Goal: Task Accomplishment & Management: Complete application form

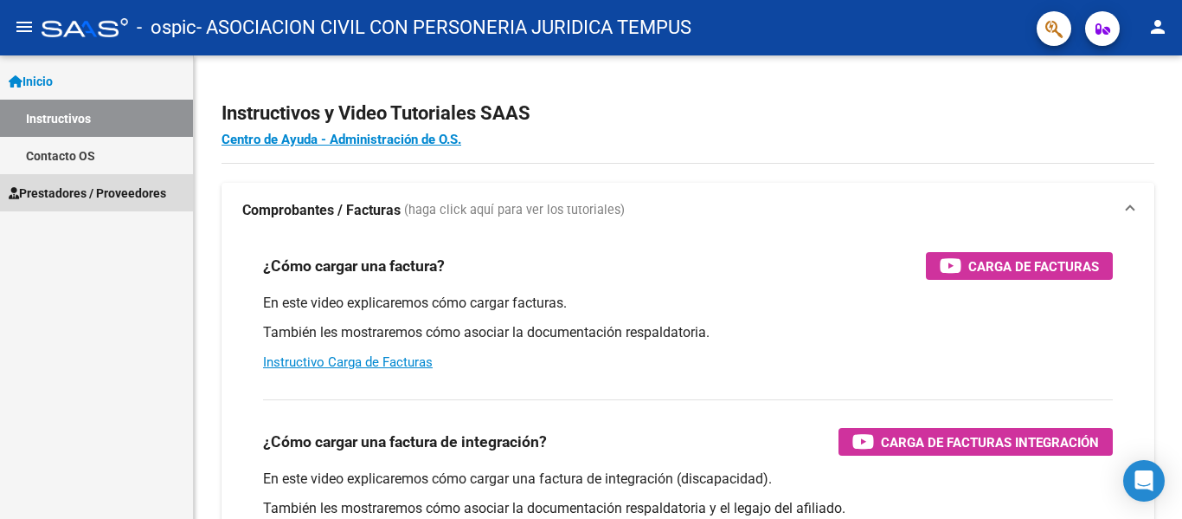
click at [81, 188] on span "Prestadores / Proveedores" at bounding box center [88, 193] width 158 height 19
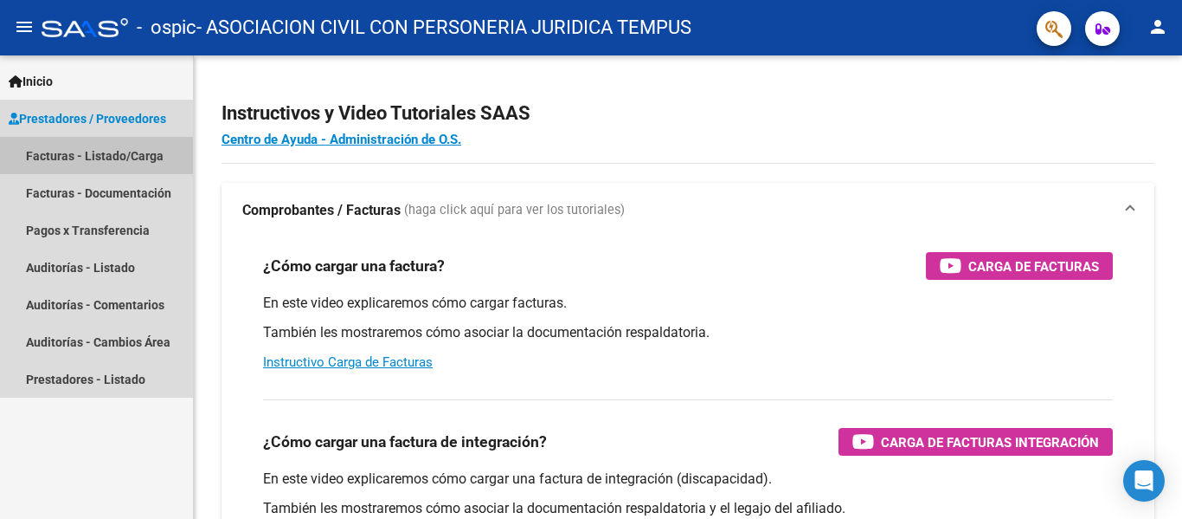
click at [102, 152] on link "Facturas - Listado/Carga" at bounding box center [96, 155] width 193 height 37
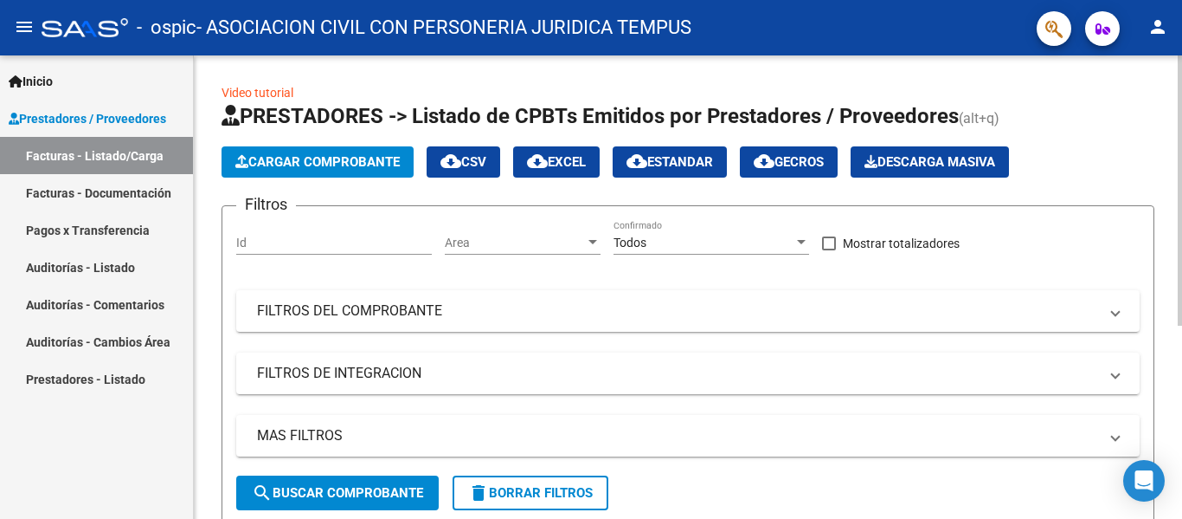
click at [270, 167] on span "Cargar Comprobante" at bounding box center [317, 162] width 164 height 16
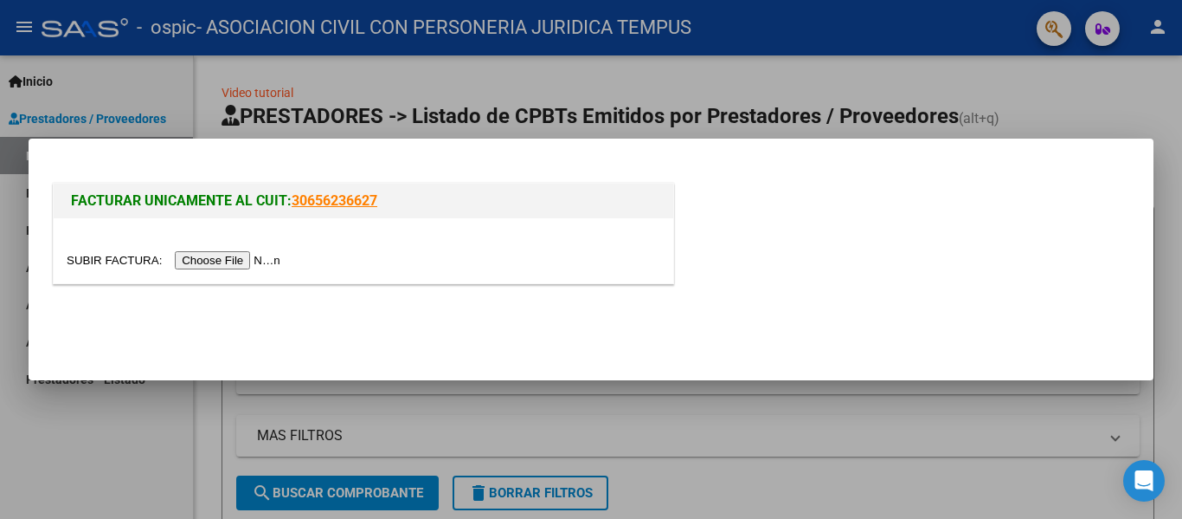
click at [244, 257] on input "file" at bounding box center [176, 260] width 219 height 18
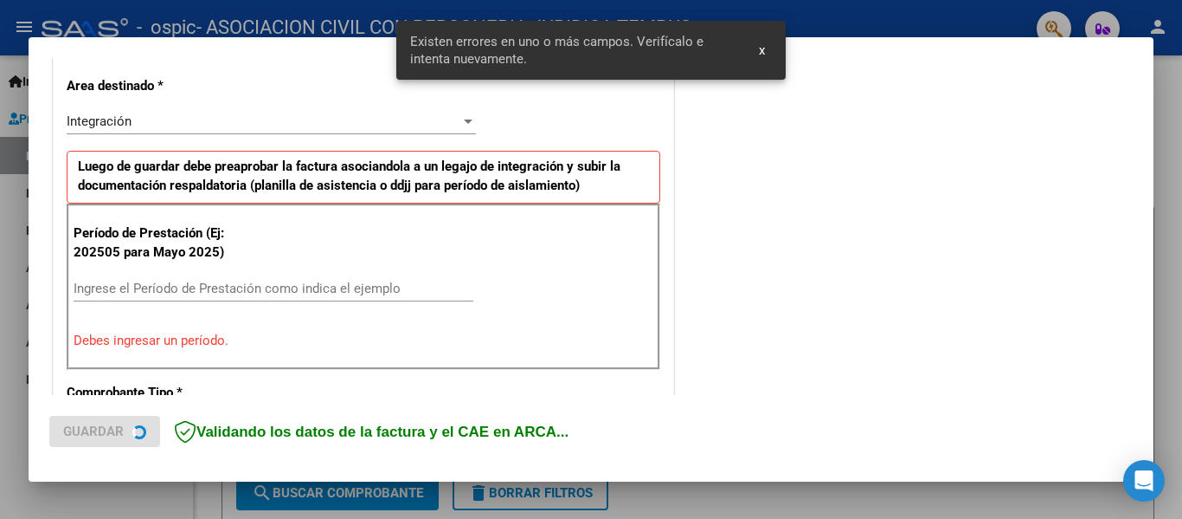
scroll to position [402, 0]
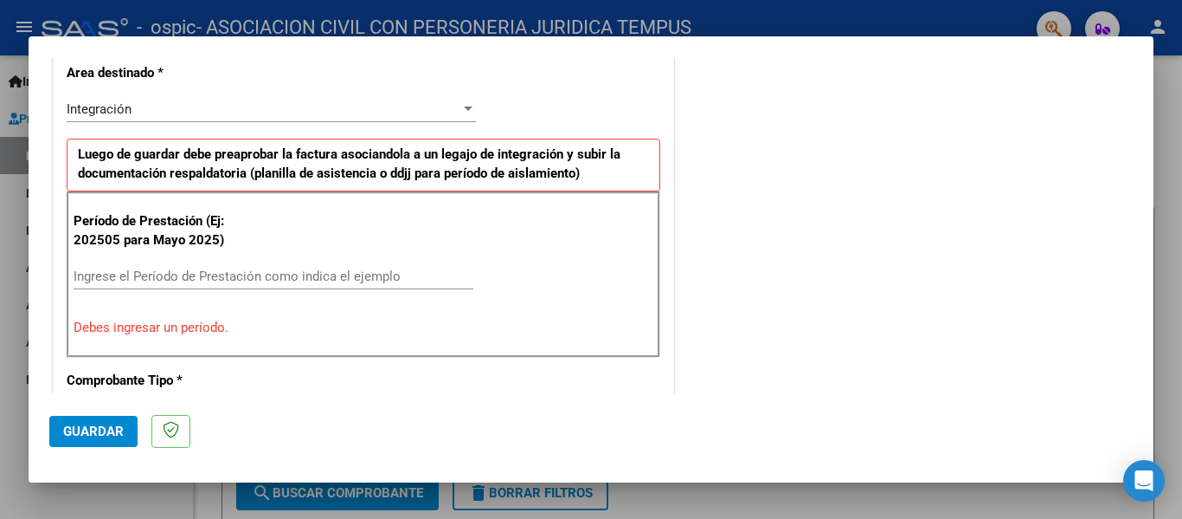
click at [231, 273] on input "Ingrese el Período de Prestación como indica el ejemplo" at bounding box center [274, 276] width 400 height 16
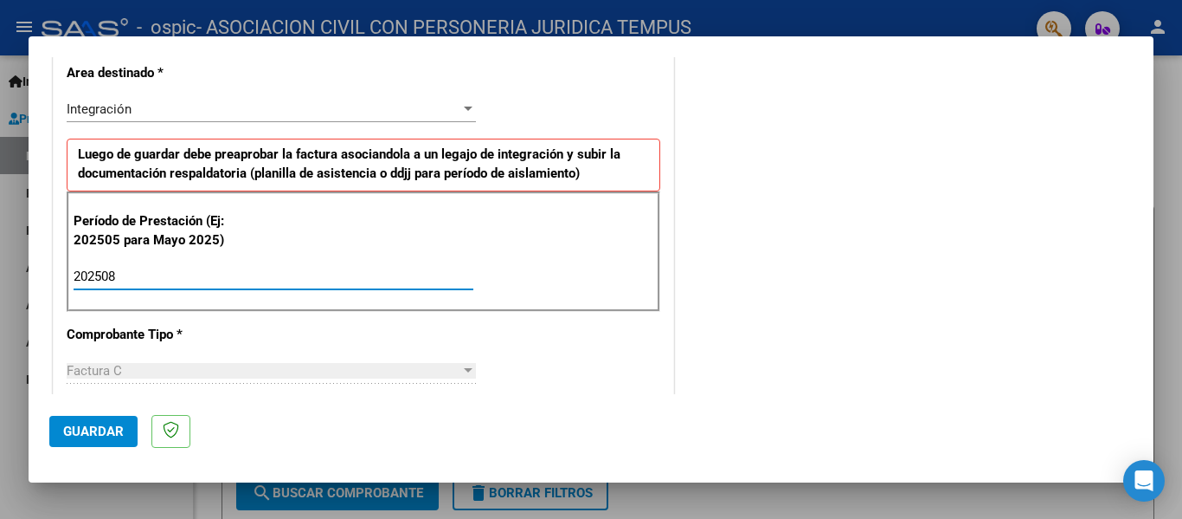
type input "202508"
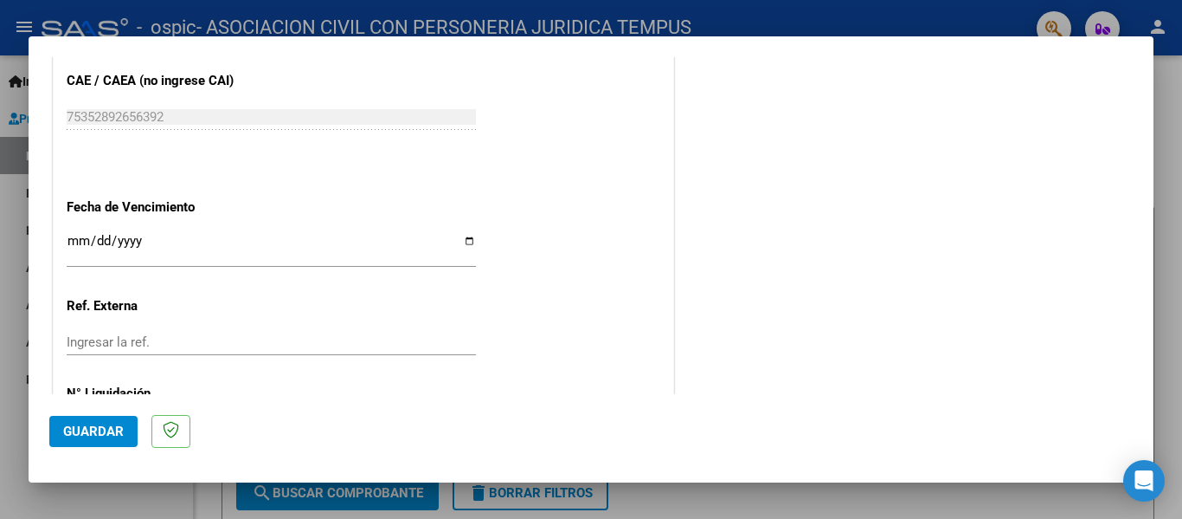
scroll to position [1106, 0]
click at [465, 238] on input "Ingresar la fecha" at bounding box center [271, 246] width 409 height 28
type input "[DATE]"
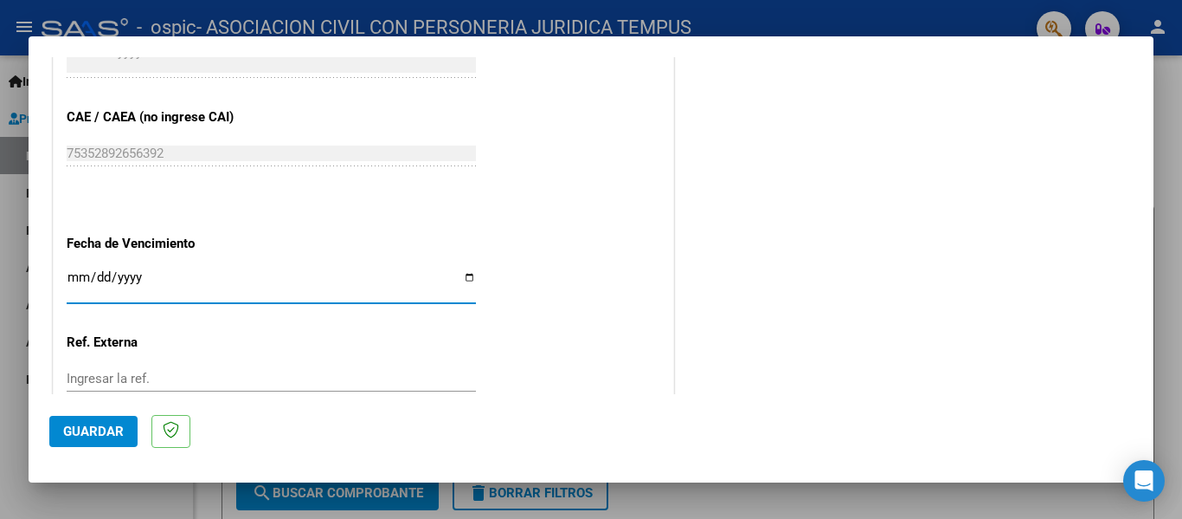
scroll to position [1071, 0]
click at [106, 428] on span "Guardar" at bounding box center [93, 431] width 61 height 16
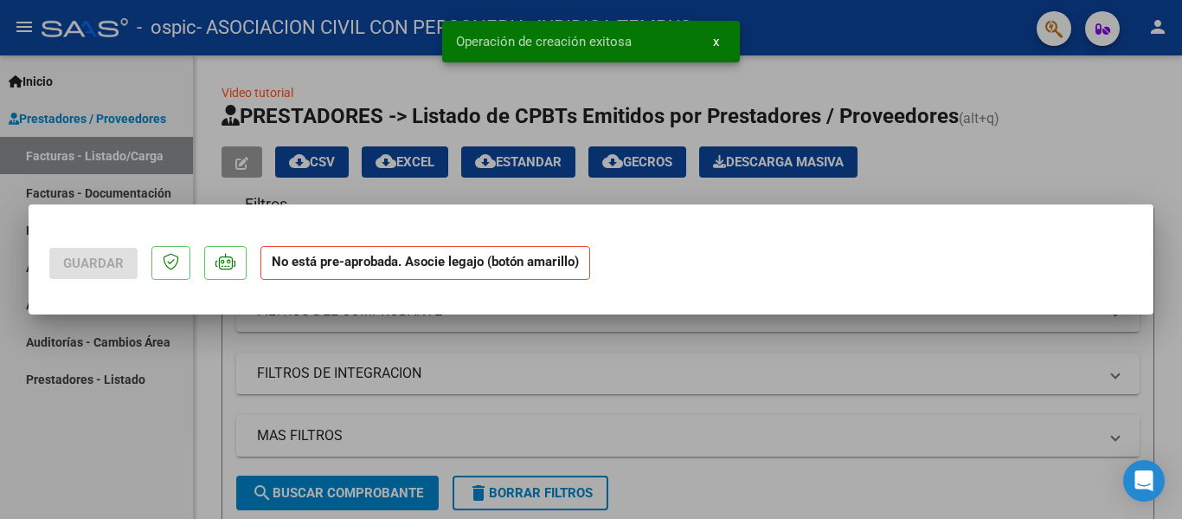
scroll to position [0, 0]
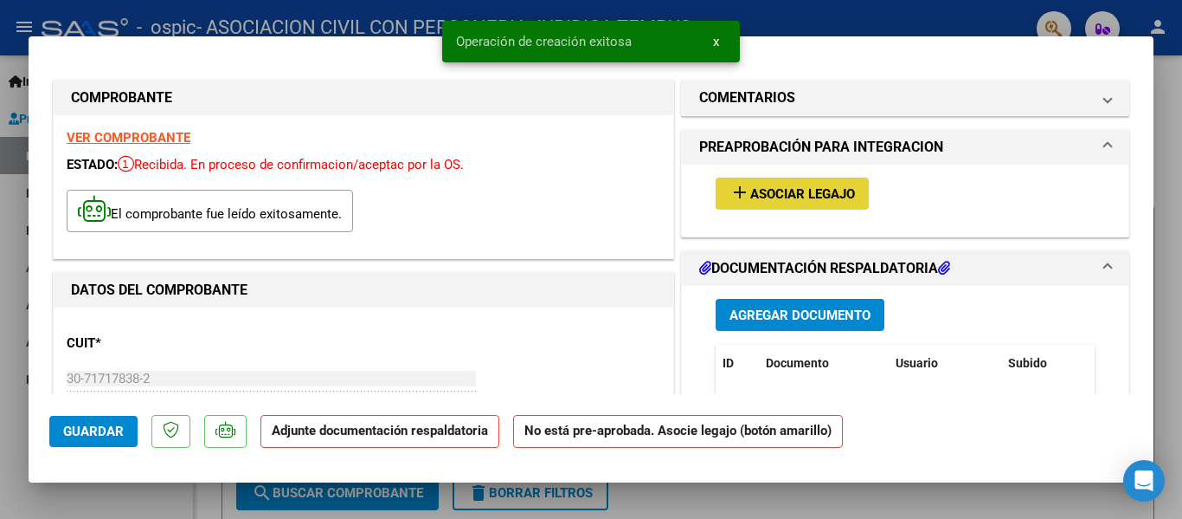
click at [796, 196] on span "Asociar Legajo" at bounding box center [803, 194] width 105 height 16
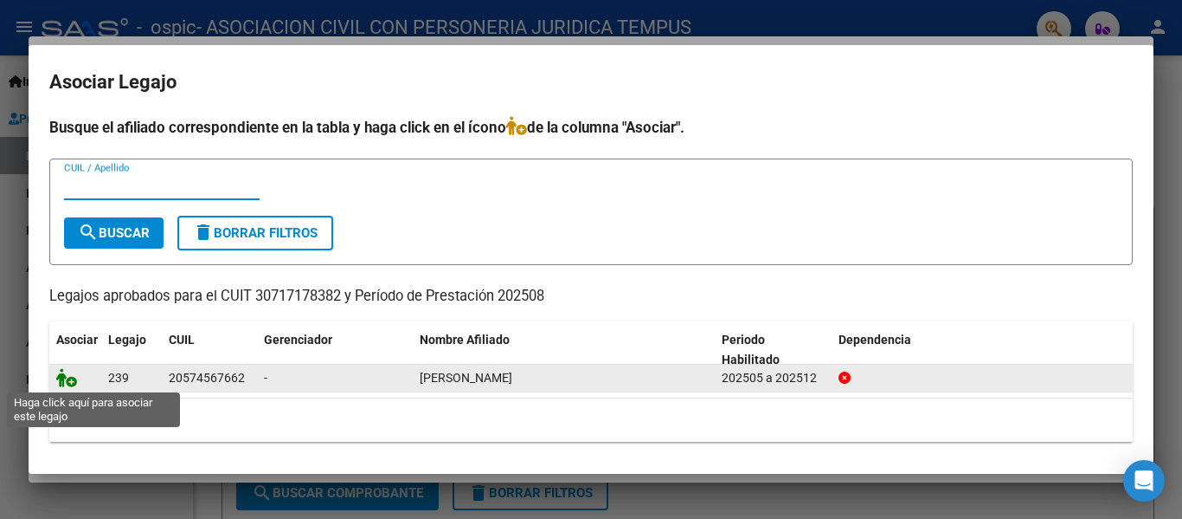
click at [61, 373] on icon at bounding box center [66, 377] width 21 height 19
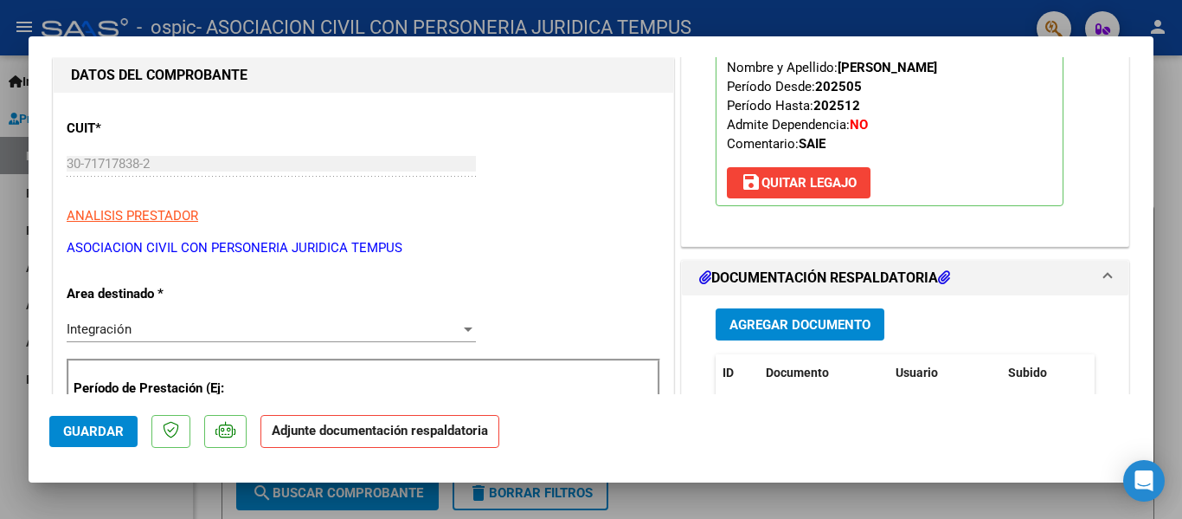
scroll to position [214, 0]
click at [788, 321] on span "Agregar Documento" at bounding box center [800, 326] width 141 height 16
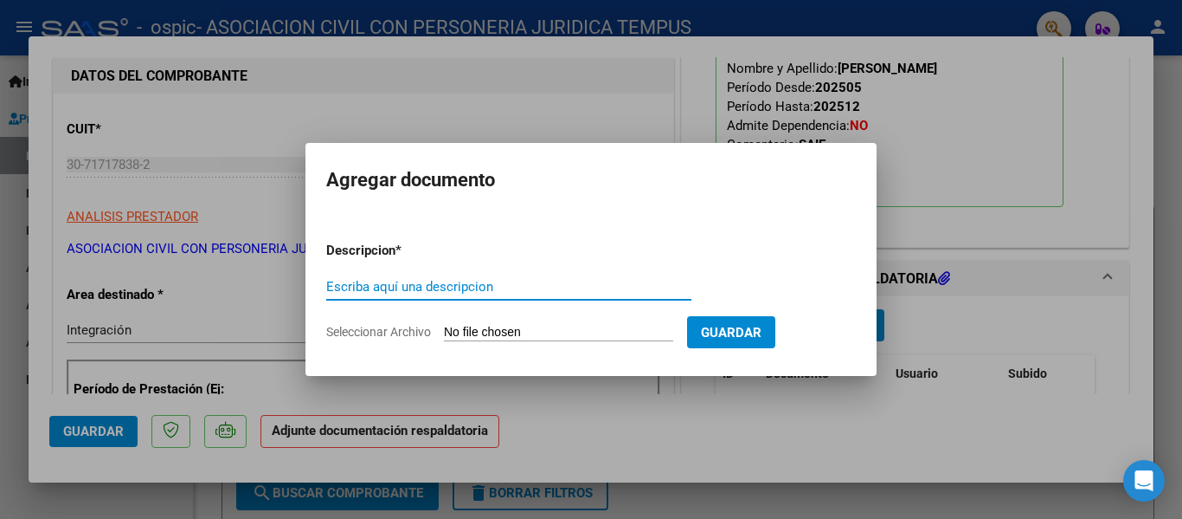
type input "l"
type input "planilla de asistencia"
click at [554, 327] on input "Seleccionar Archivo" at bounding box center [558, 333] width 229 height 16
type input "C:\fakepath\[PERSON_NAME] (1).pdf"
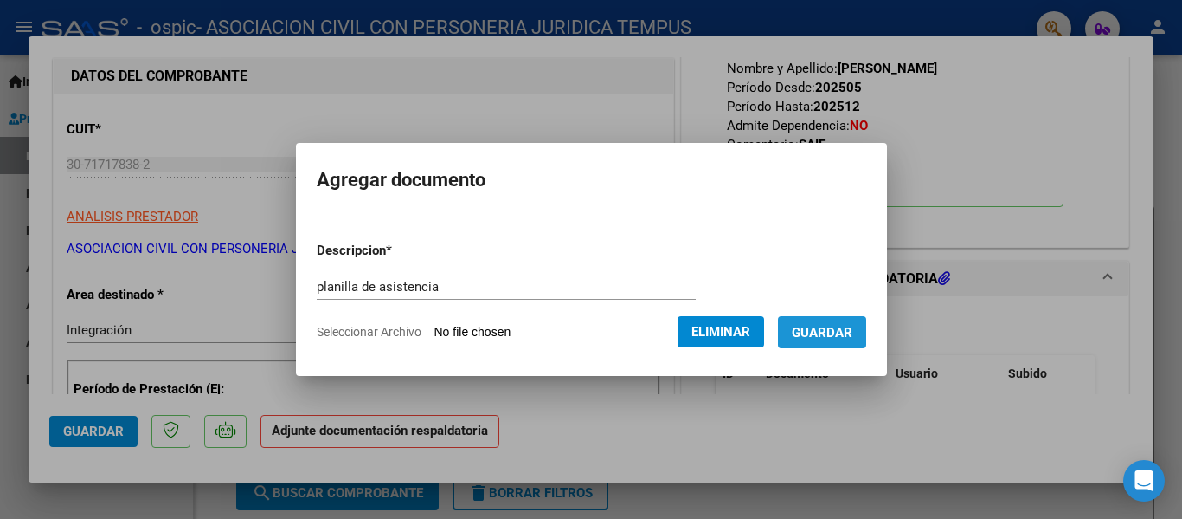
click at [850, 333] on span "Guardar" at bounding box center [822, 333] width 61 height 16
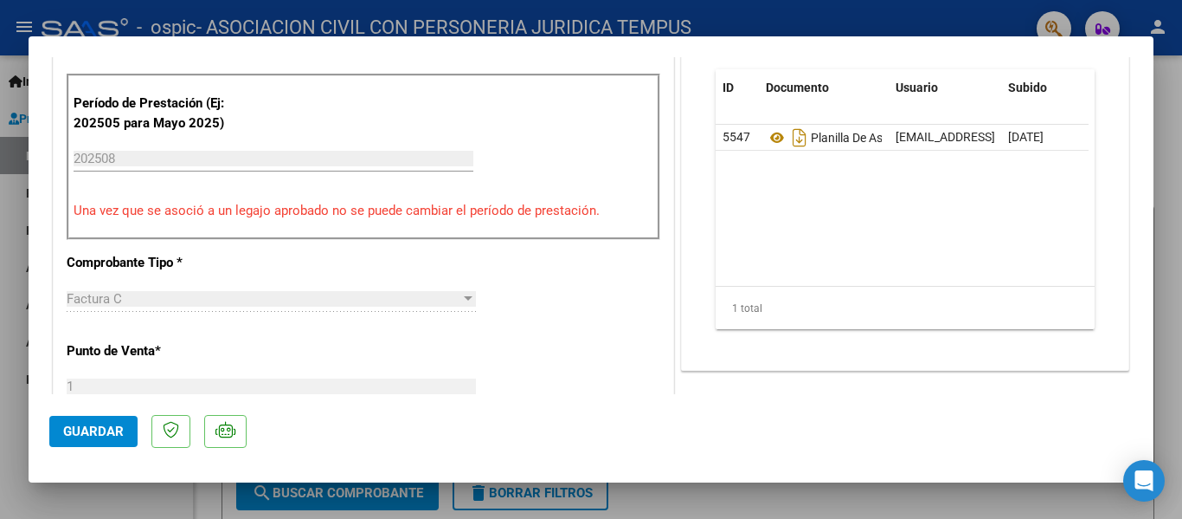
scroll to position [474, 0]
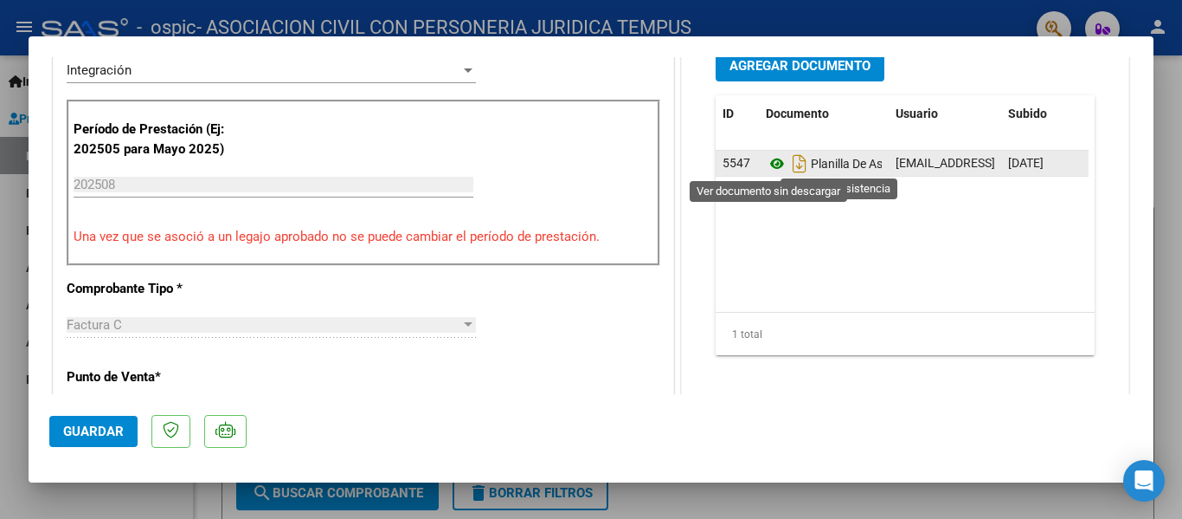
click at [769, 164] on icon at bounding box center [777, 163] width 23 height 21
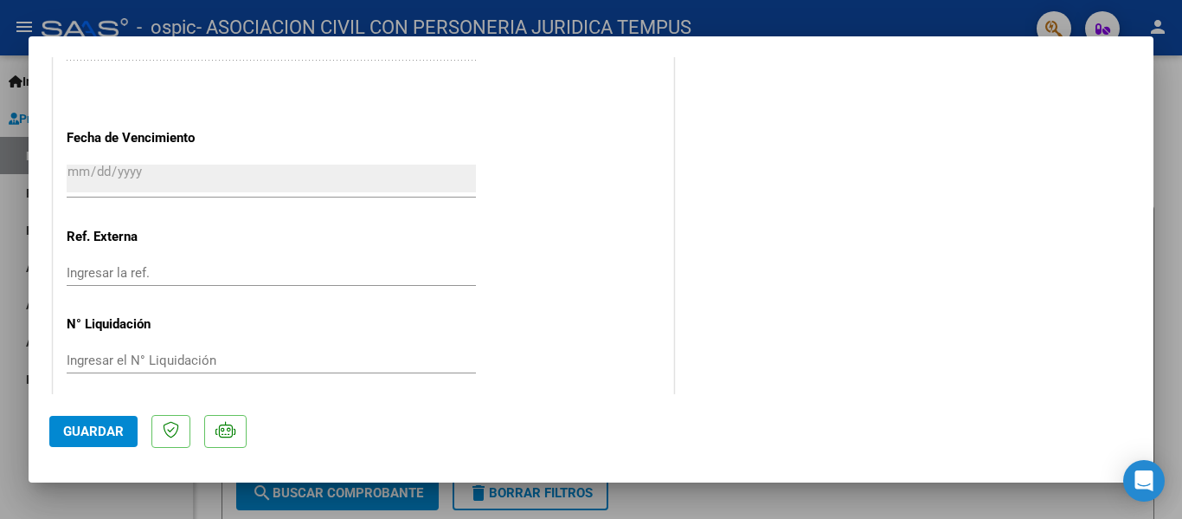
scroll to position [1213, 0]
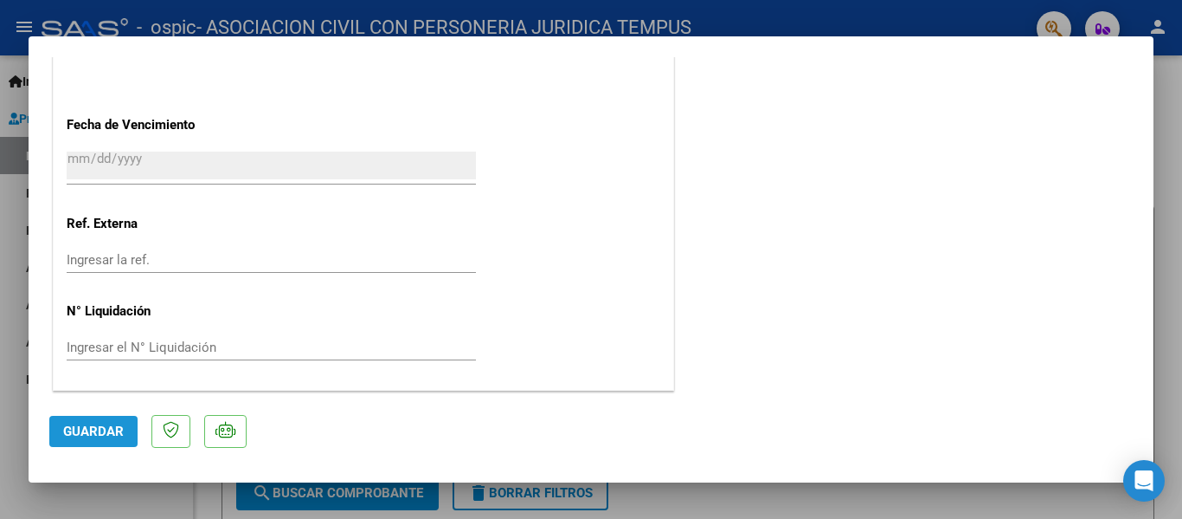
click at [76, 429] on span "Guardar" at bounding box center [93, 431] width 61 height 16
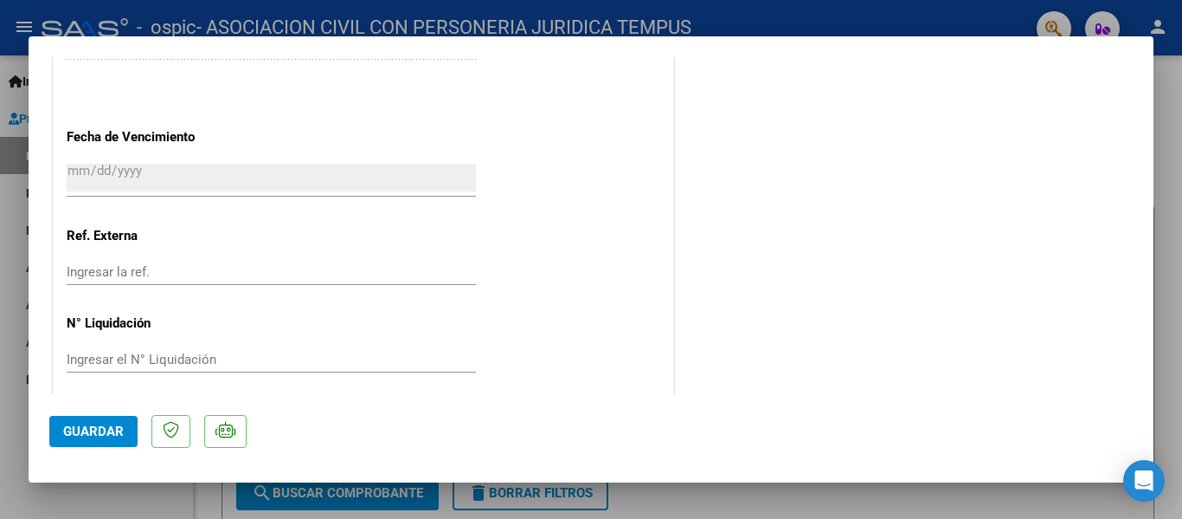
scroll to position [1202, 0]
click at [96, 434] on span "Guardar" at bounding box center [93, 431] width 61 height 16
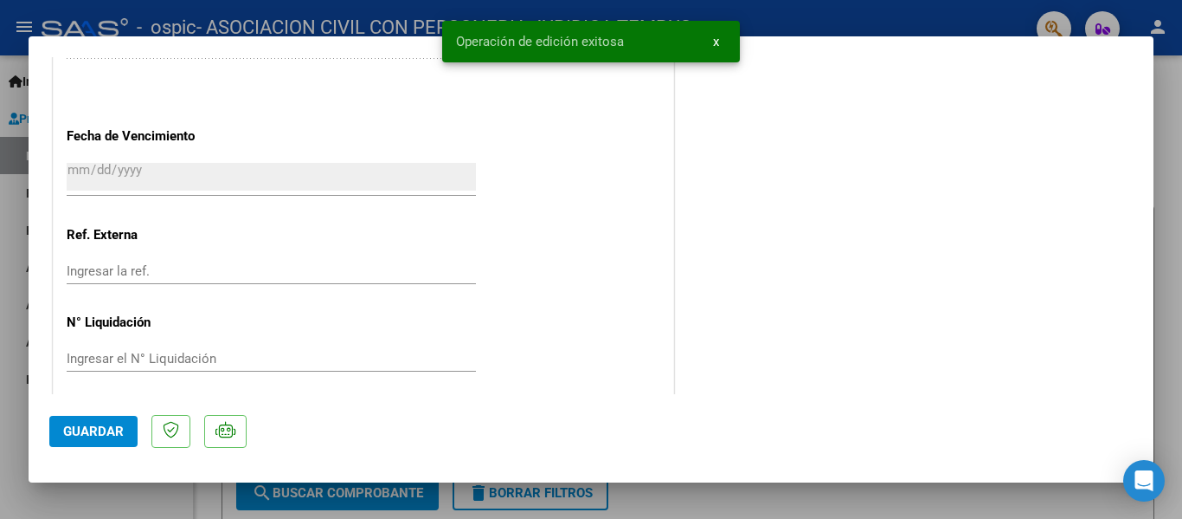
click at [645, 492] on div at bounding box center [591, 259] width 1182 height 519
type input "$ 0,00"
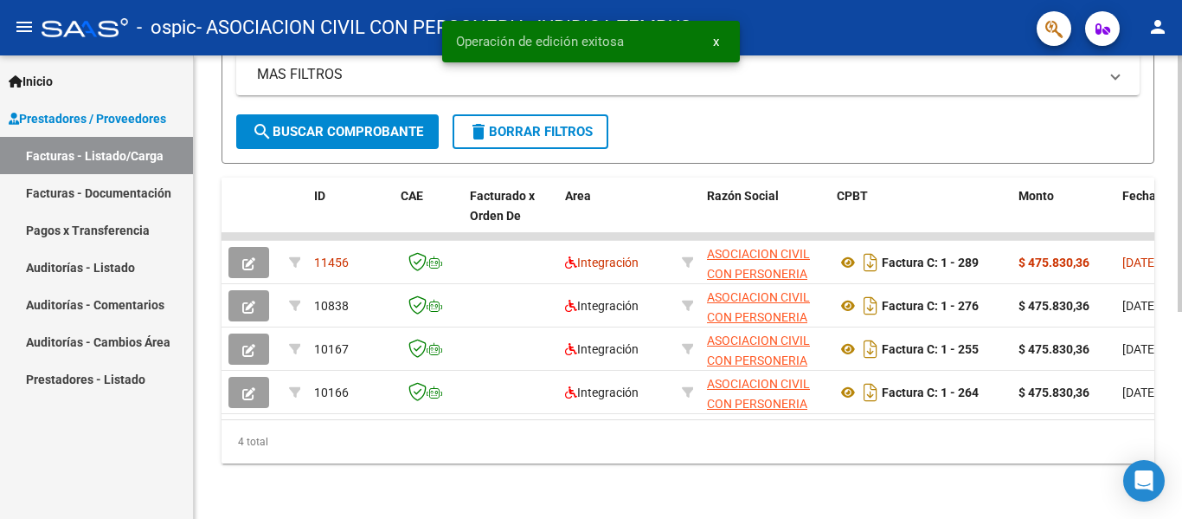
scroll to position [374, 0]
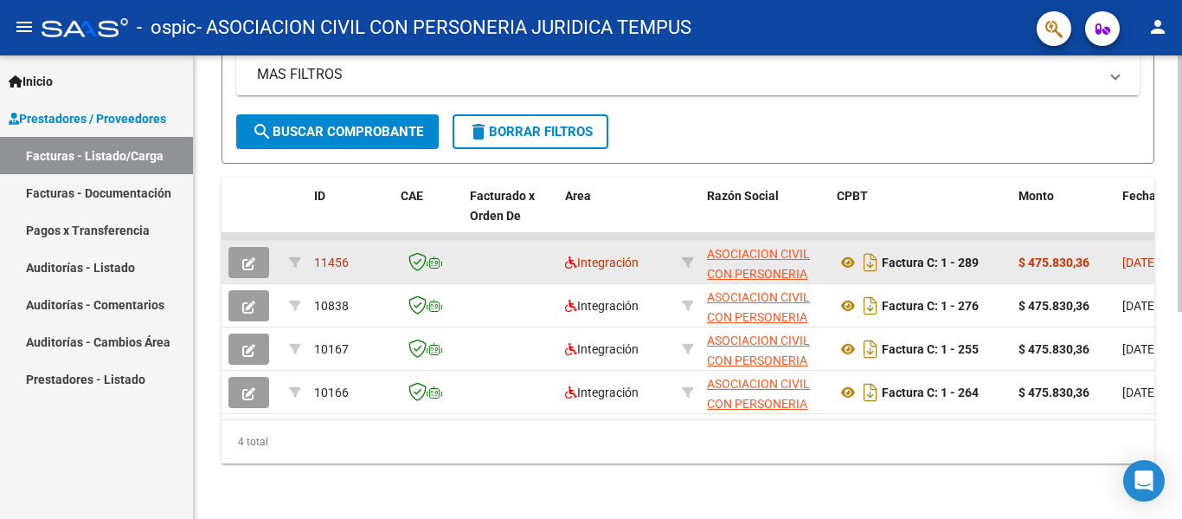
click at [606, 241] on datatable-body-cell "Integración" at bounding box center [616, 262] width 117 height 42
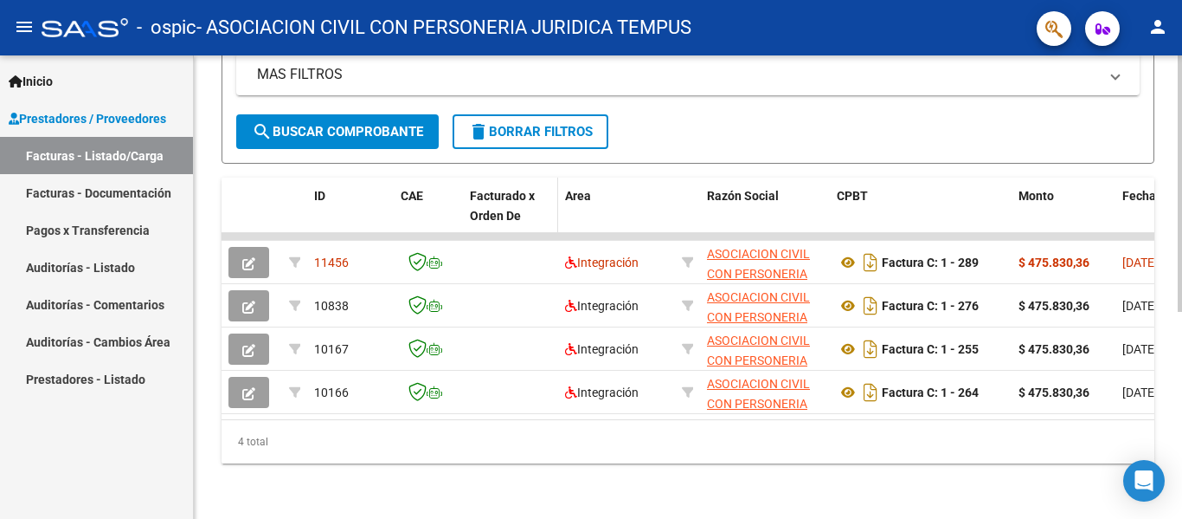
click at [528, 216] on datatable-header-cell "Facturado x Orden De" at bounding box center [510, 215] width 95 height 76
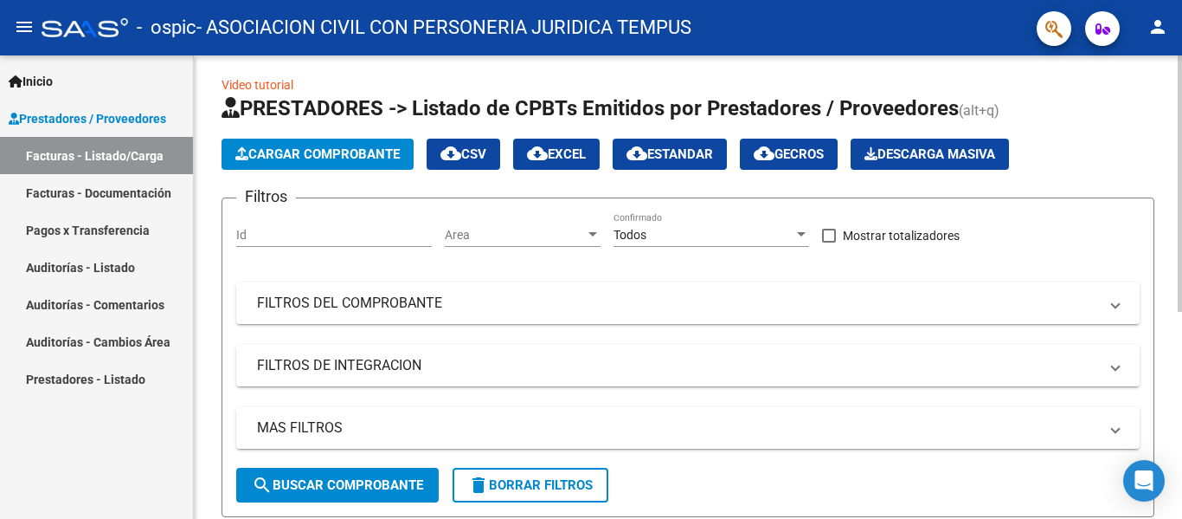
scroll to position [0, 0]
